Goal: Obtain resource: Download file/media

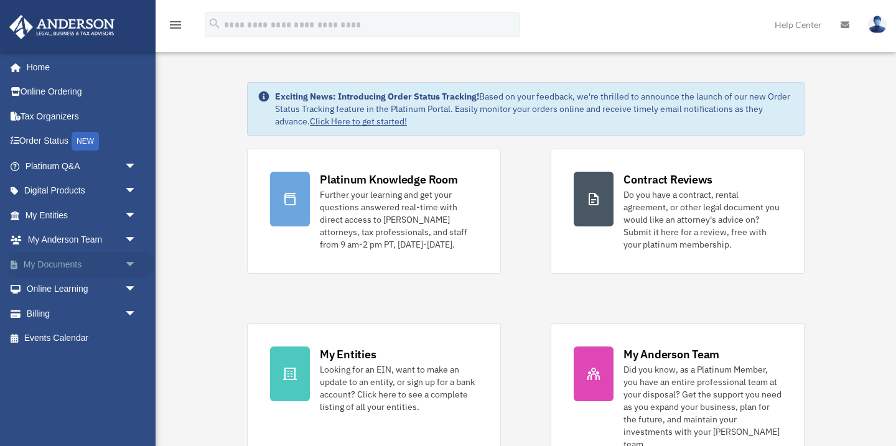
click at [133, 259] on span "arrow_drop_down" at bounding box center [136, 265] width 25 height 26
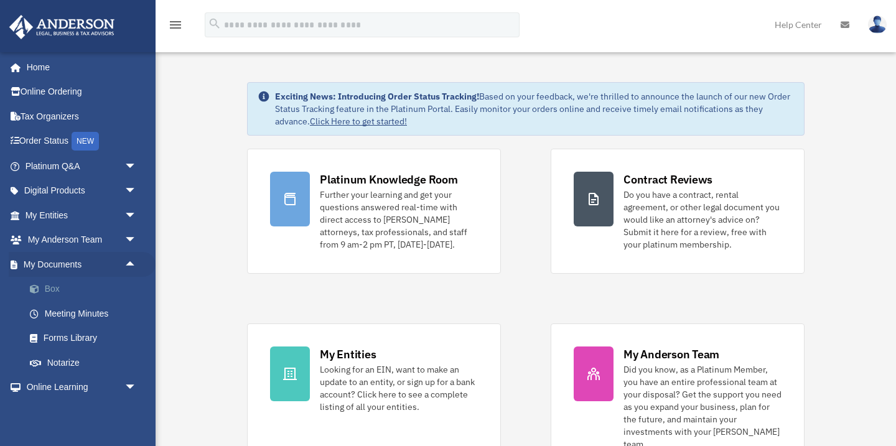
click at [50, 286] on link "Box" at bounding box center [86, 289] width 138 height 25
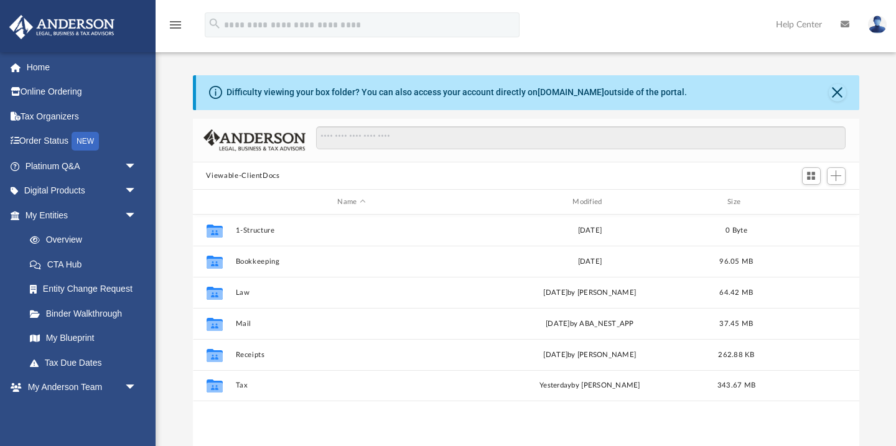
scroll to position [283, 666]
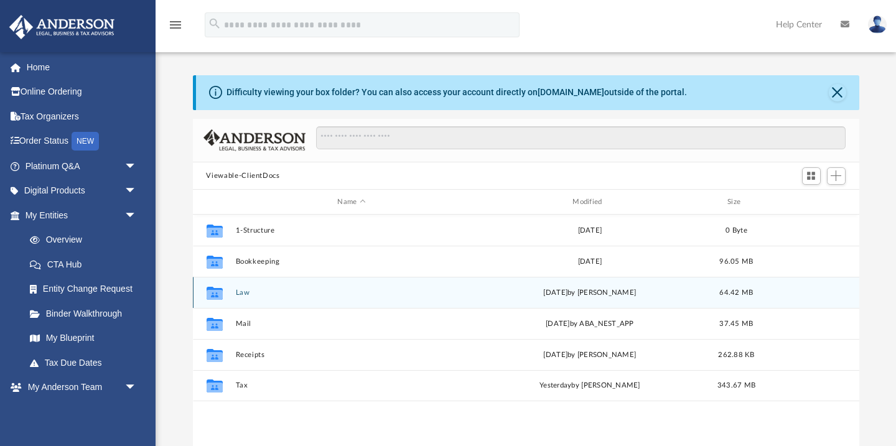
click at [241, 292] on button "Law" at bounding box center [351, 293] width 233 height 8
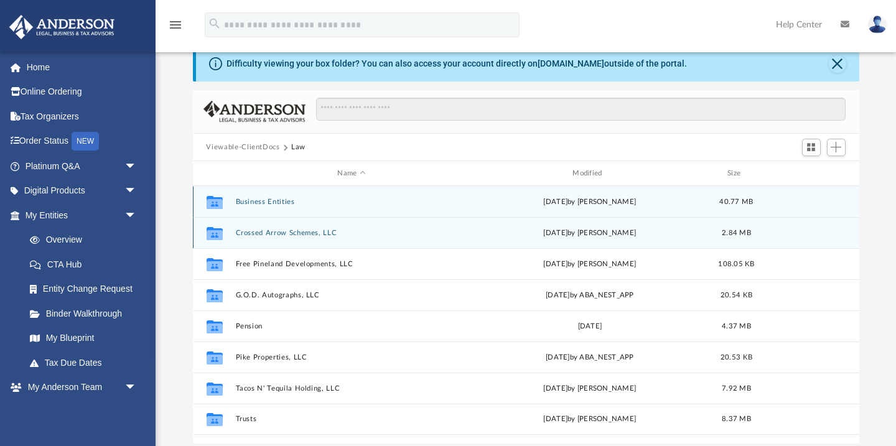
scroll to position [35, 0]
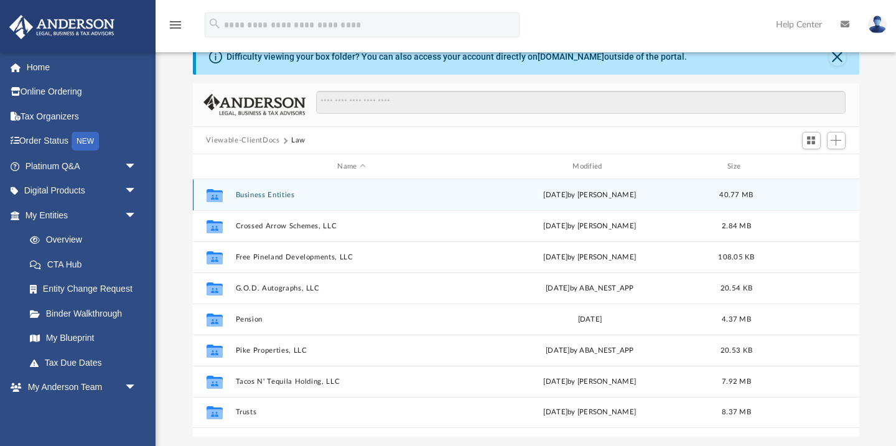
click at [271, 195] on button "Business Entities" at bounding box center [351, 195] width 233 height 8
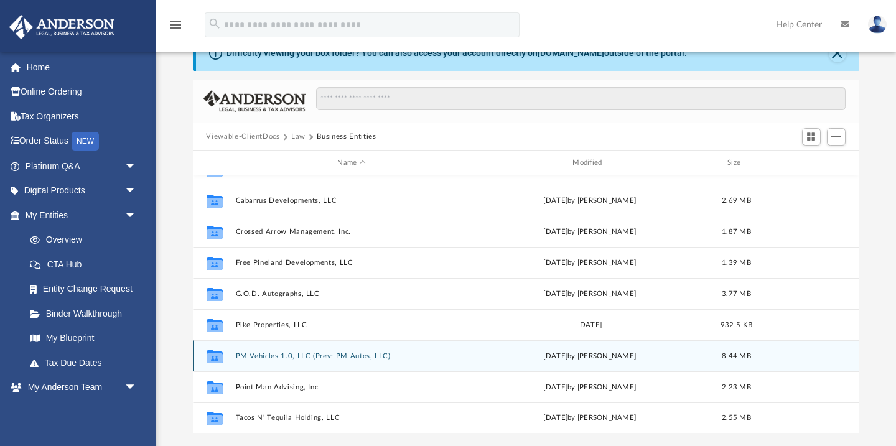
scroll to position [39, 0]
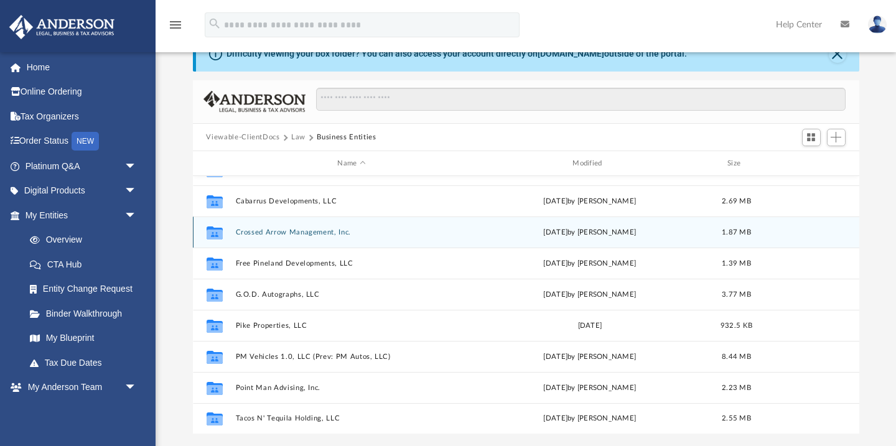
click at [295, 235] on button "Crossed Arrow Management, Inc." at bounding box center [351, 232] width 233 height 8
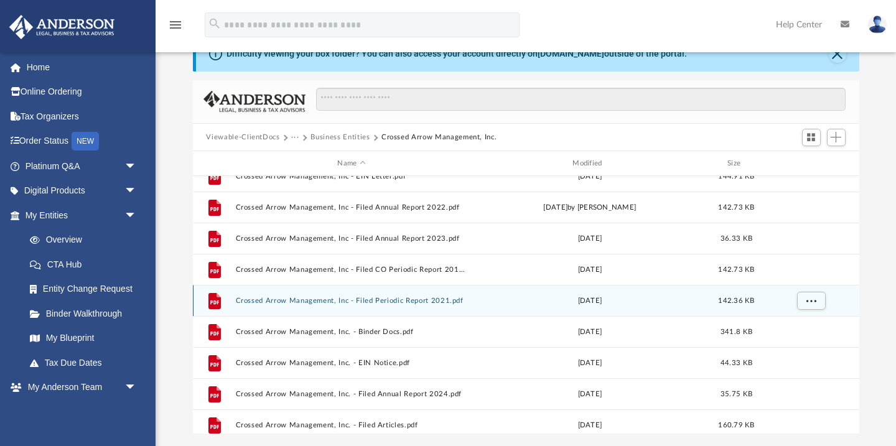
scroll to position [78, 0]
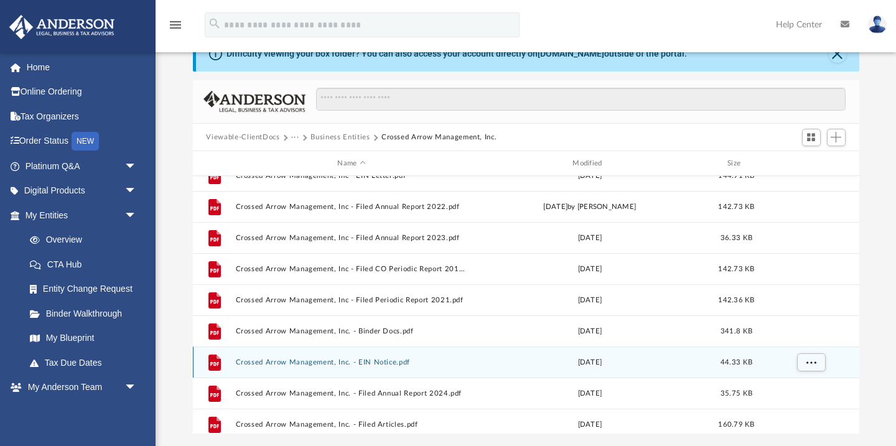
click at [383, 362] on button "Crossed Arrow Management, Inc. - EIN Notice.pdf" at bounding box center [351, 362] width 233 height 8
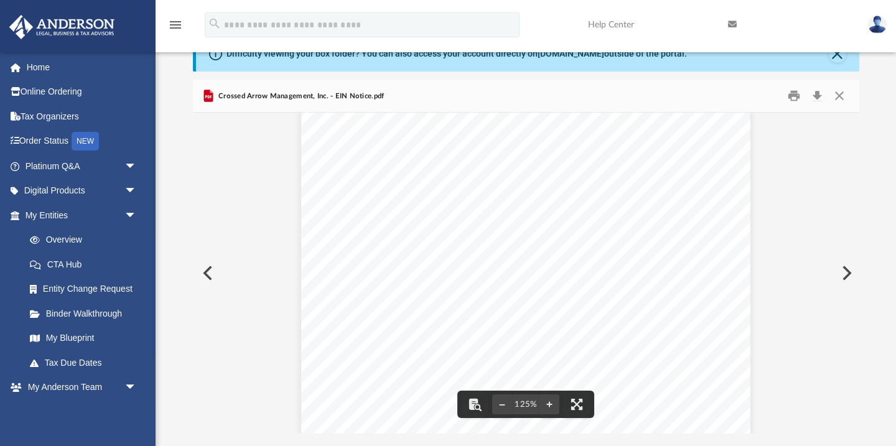
scroll to position [38, 0]
click at [839, 95] on button "Close" at bounding box center [839, 95] width 22 height 19
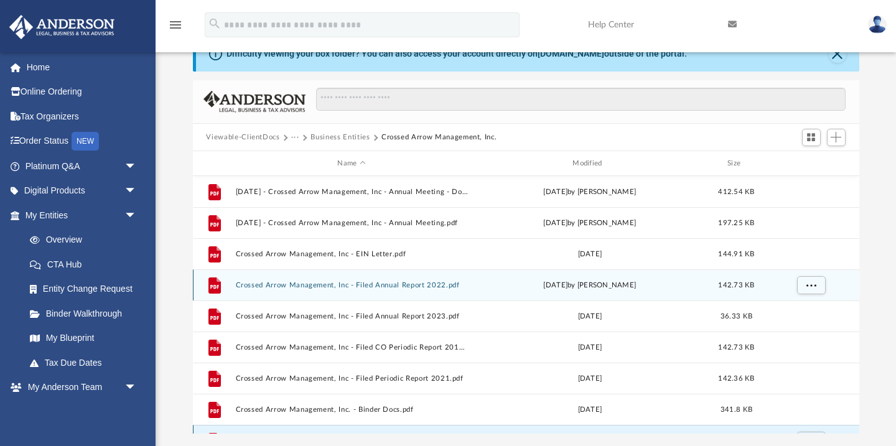
scroll to position [0, 0]
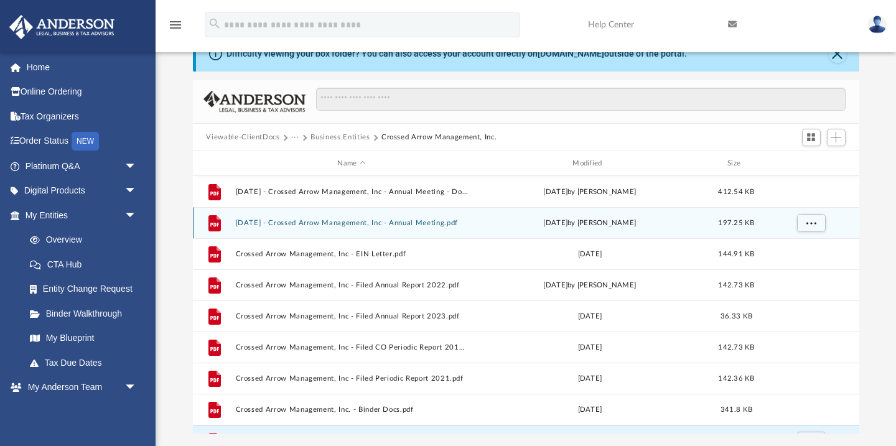
click at [393, 220] on button "[DATE] - Crossed Arrow Management, Inc - Annual Meeting.pdf" at bounding box center [351, 223] width 233 height 8
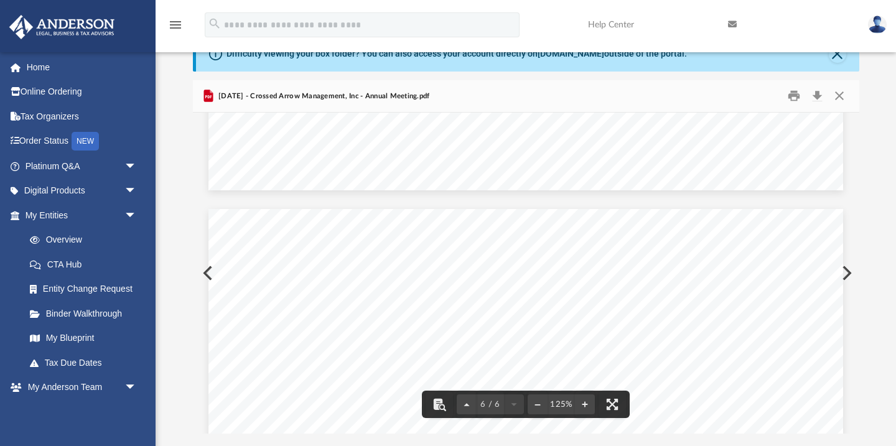
scroll to position [4165, 0]
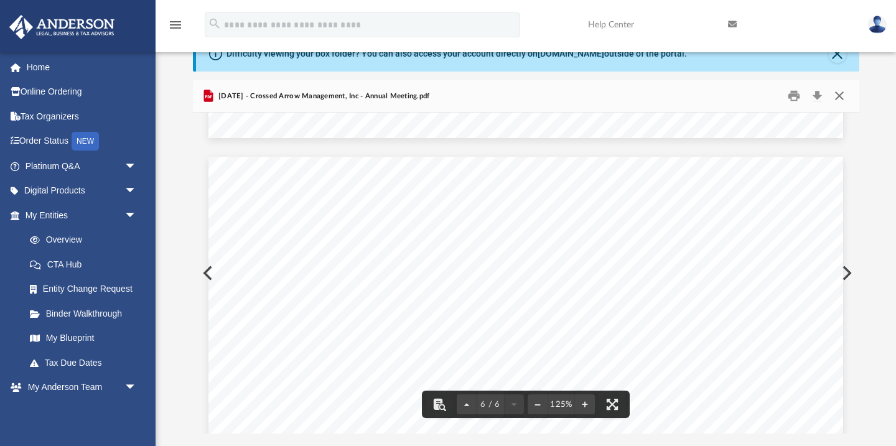
click at [840, 97] on button "Close" at bounding box center [839, 95] width 22 height 19
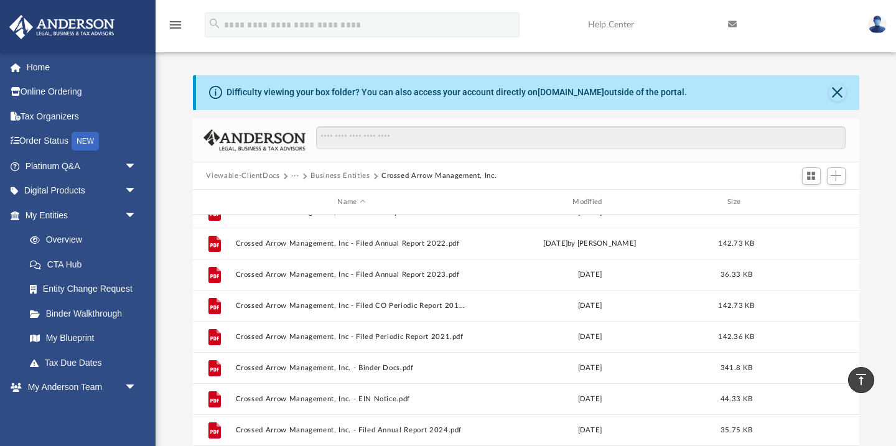
scroll to position [0, 0]
